Goal: Use online tool/utility: Utilize a website feature to perform a specific function

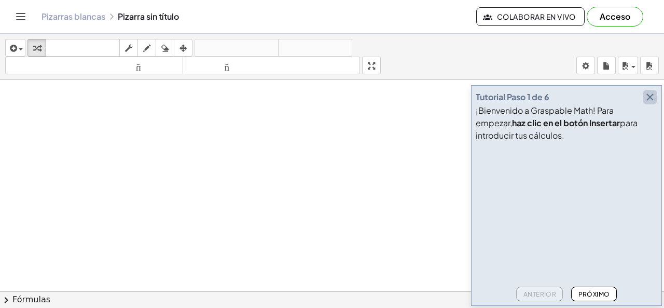
click at [652, 97] on icon "button" at bounding box center [650, 97] width 12 height 12
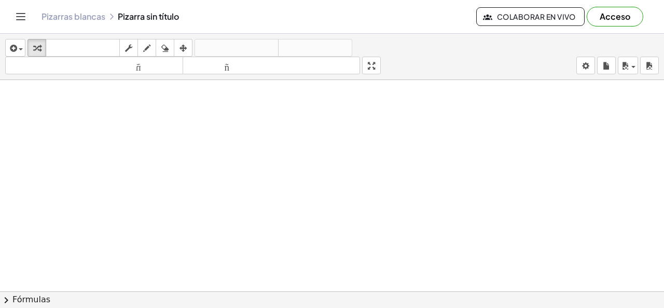
click at [20, 19] on icon "Cambiar navegación" at bounding box center [21, 16] width 9 height 6
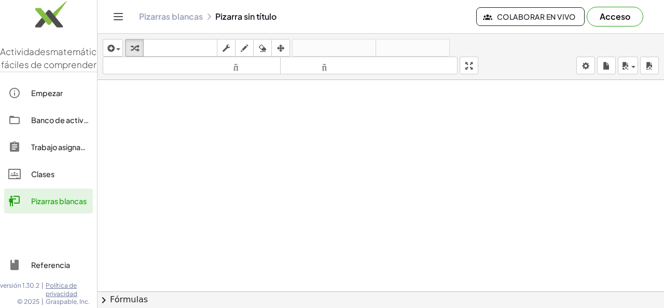
click at [223, 15] on div "Pizarras blancas Pizarra sin título" at bounding box center [307, 16] width 337 height 10
click at [118, 46] on div "button" at bounding box center [112, 48] width 15 height 12
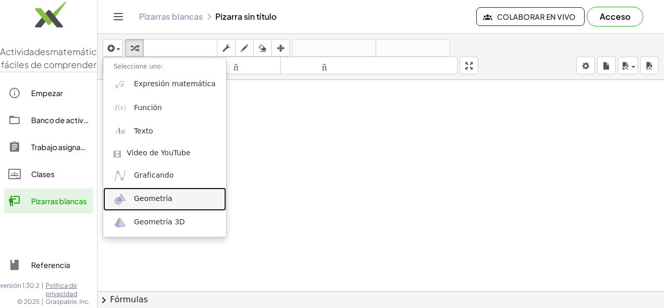
click at [164, 200] on font "Geometría" at bounding box center [153, 198] width 38 height 8
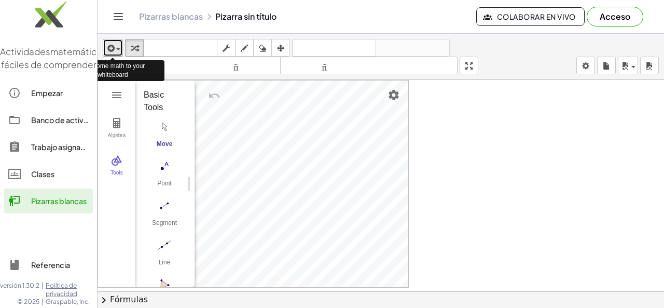
click at [118, 47] on div "button" at bounding box center [112, 48] width 15 height 12
click at [166, 172] on img "Point. Select position or line, function, or curve" at bounding box center [165, 166] width 42 height 17
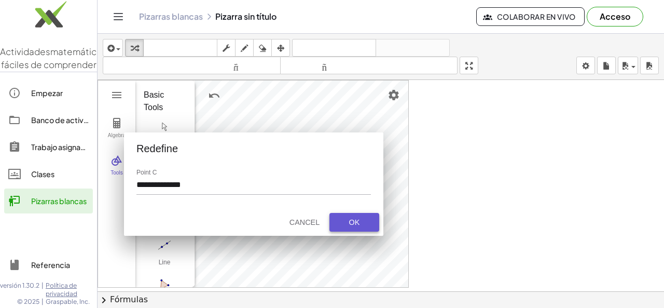
click at [346, 218] on div "OK" at bounding box center [354, 222] width 33 height 8
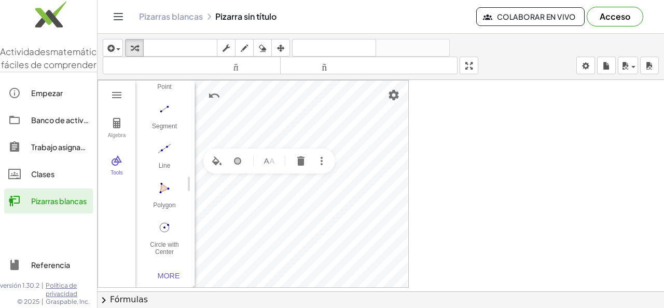
scroll to position [107, 0]
click at [175, 261] on button "More" at bounding box center [169, 270] width 42 height 19
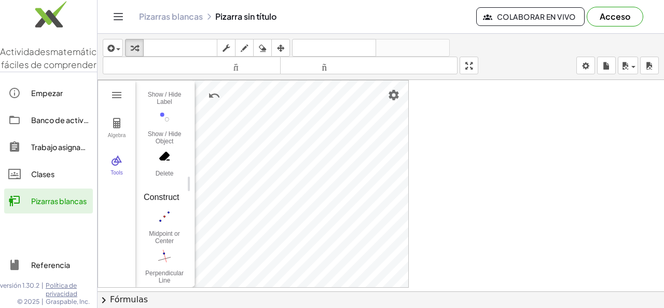
scroll to position [350, 0]
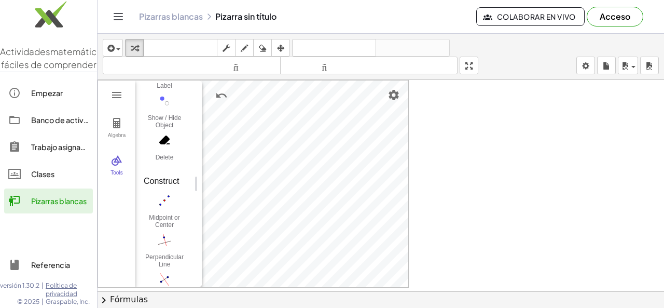
drag, startPoint x: 191, startPoint y: 182, endPoint x: 198, endPoint y: 184, distance: 7.4
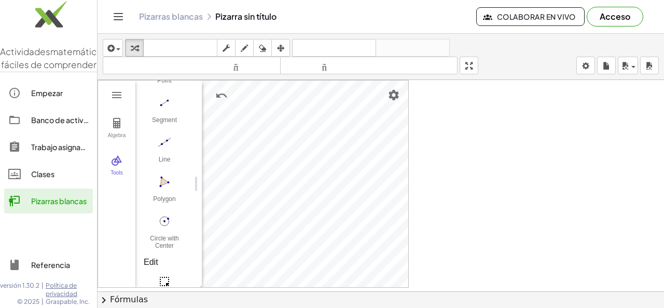
scroll to position [0, 0]
click at [160, 99] on div "Basic Tools" at bounding box center [165, 95] width 42 height 12
click at [52, 178] on font "Clases" at bounding box center [42, 173] width 23 height 9
